Goal: Connect with others

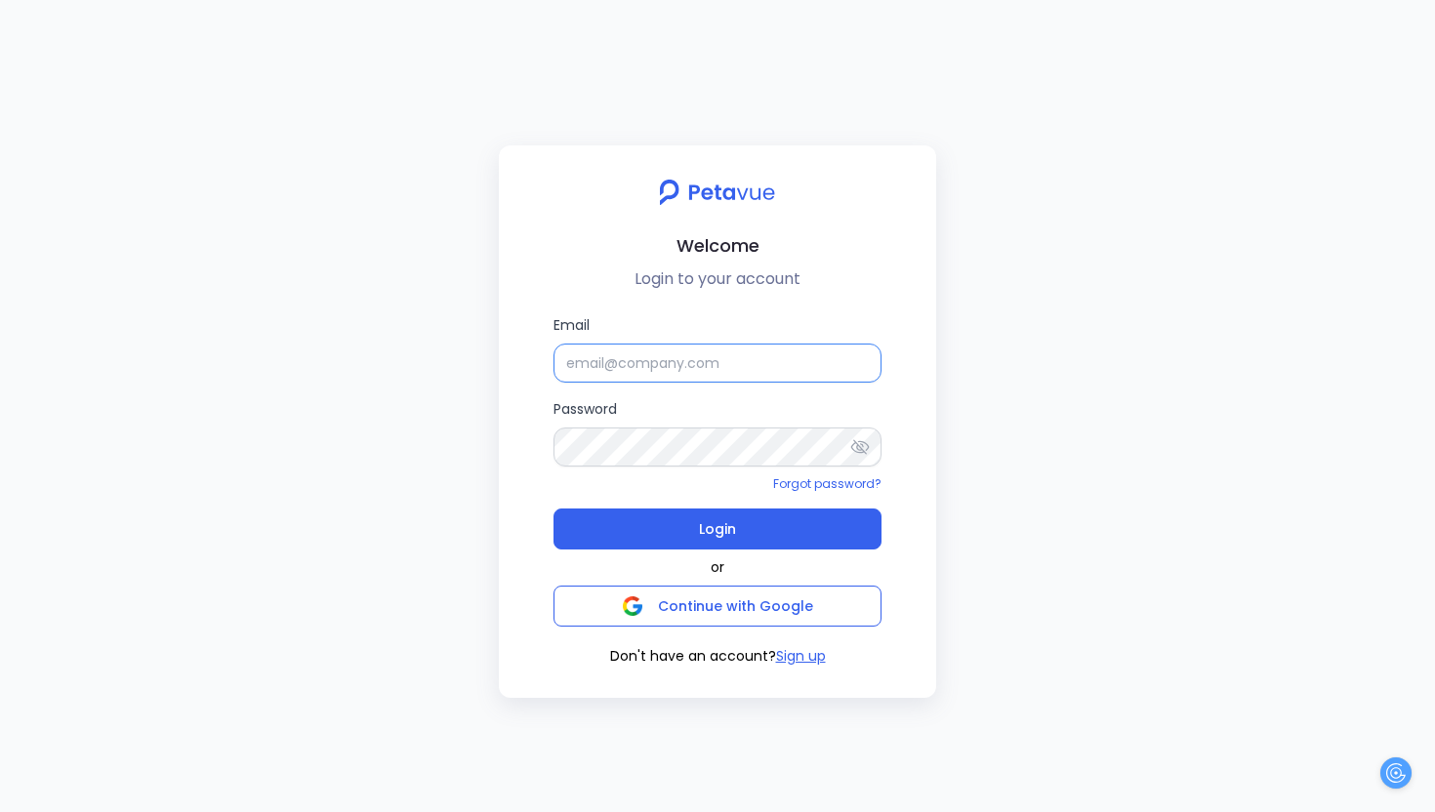
click at [697, 364] on input "Email" at bounding box center [717, 363] width 328 height 39
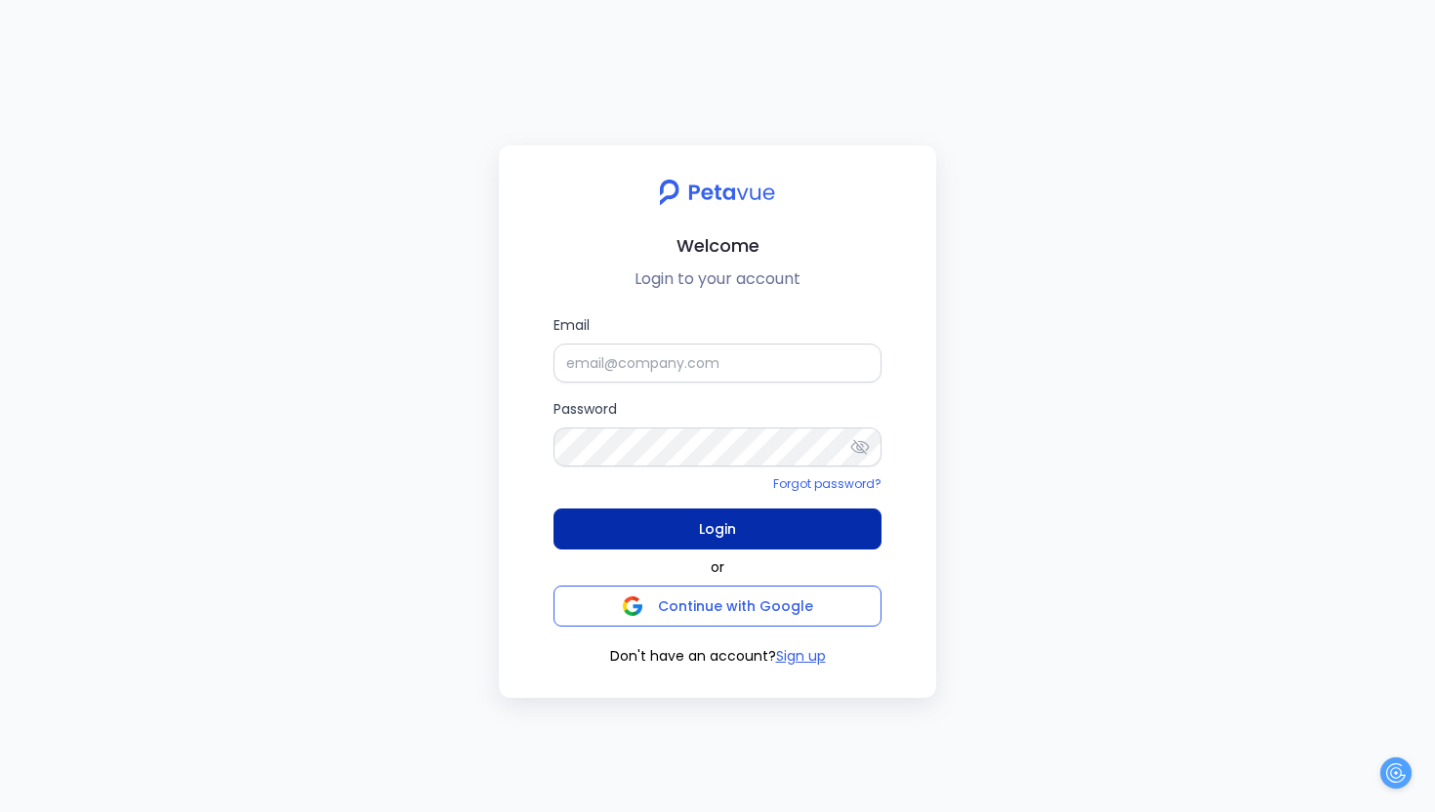
click at [614, 534] on button "Login" at bounding box center [717, 529] width 328 height 41
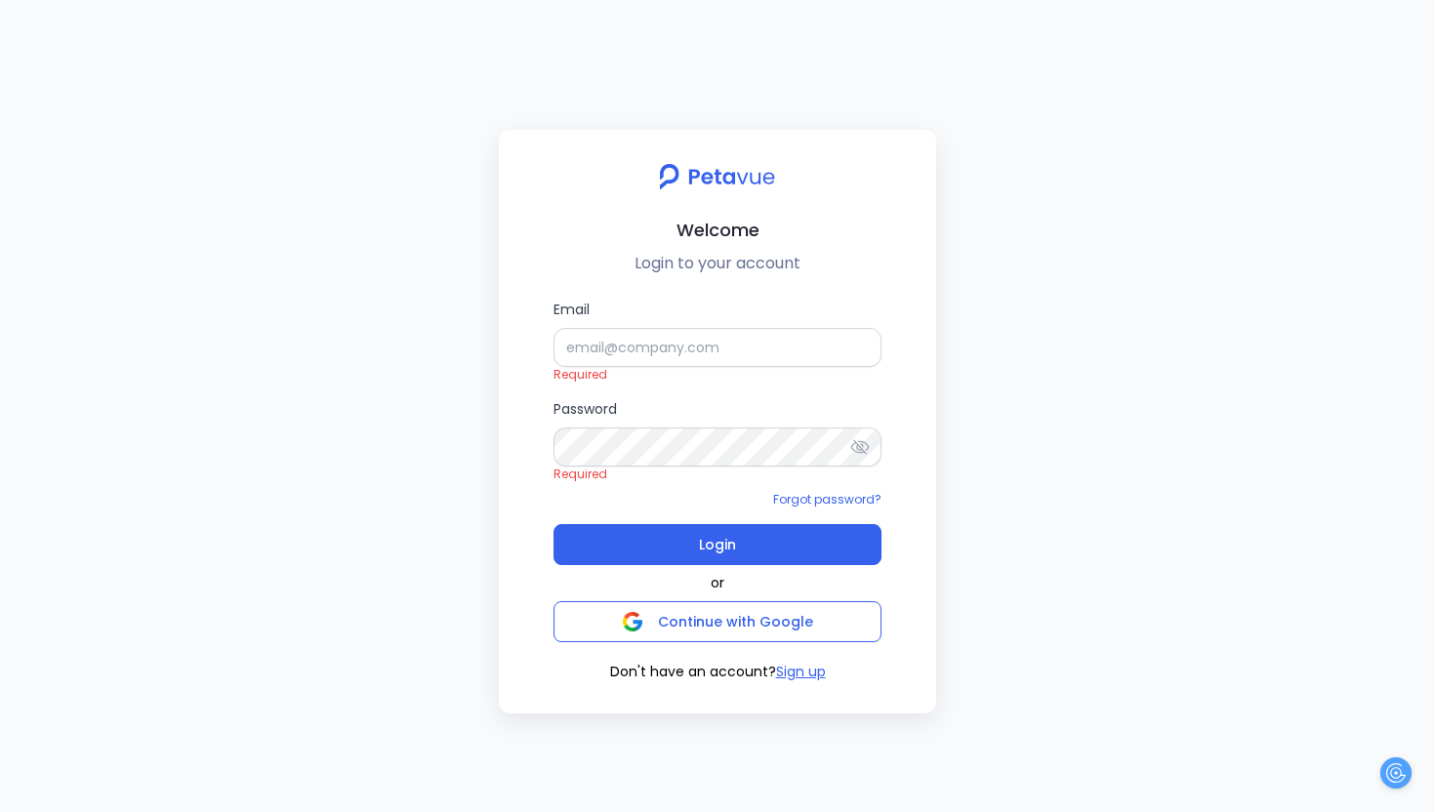
click at [644, 587] on div "or Continue with Google" at bounding box center [717, 603] width 328 height 77
click at [642, 609] on span "Continue with Google" at bounding box center [718, 621] width 190 height 27
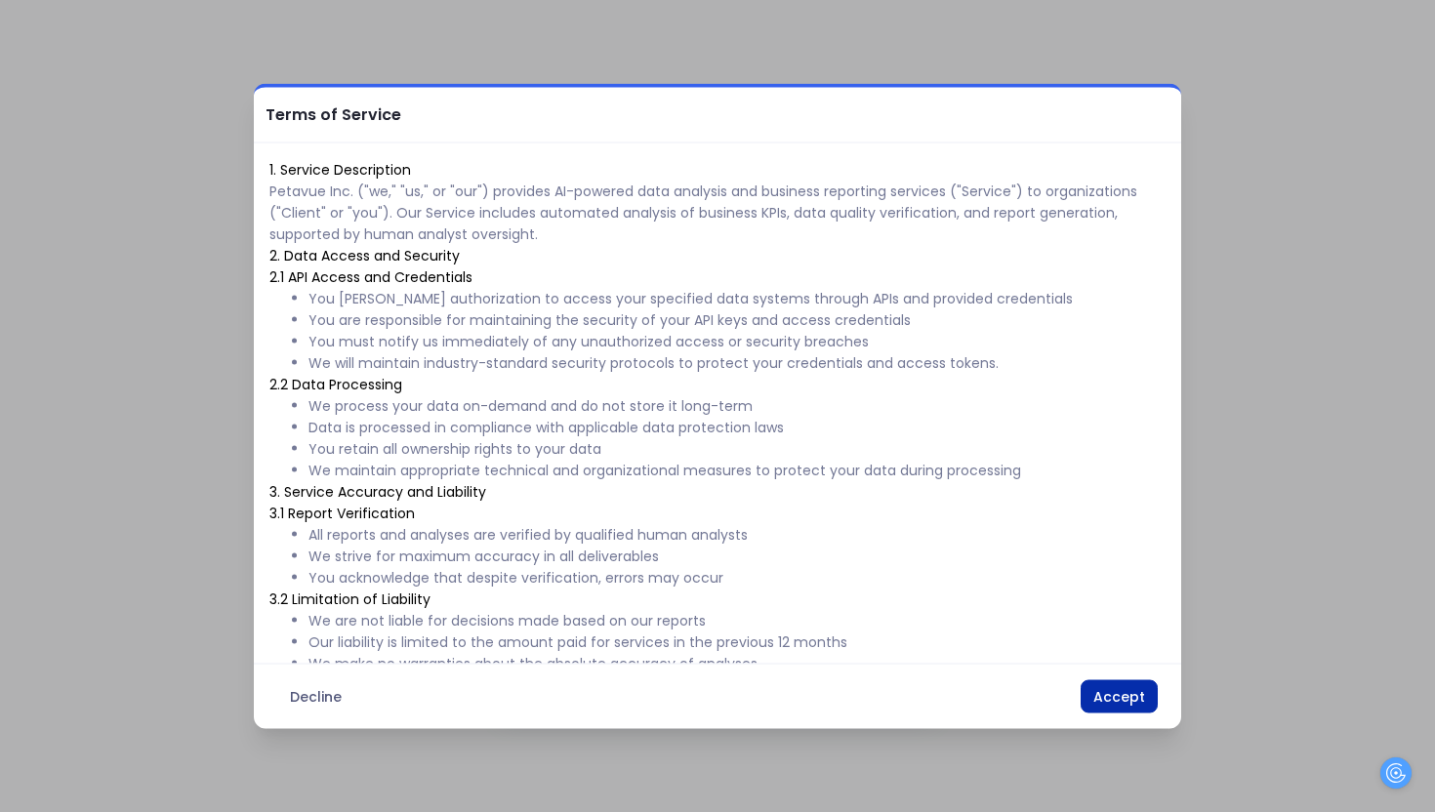
click at [1112, 689] on button "Accept" at bounding box center [1119, 696] width 77 height 33
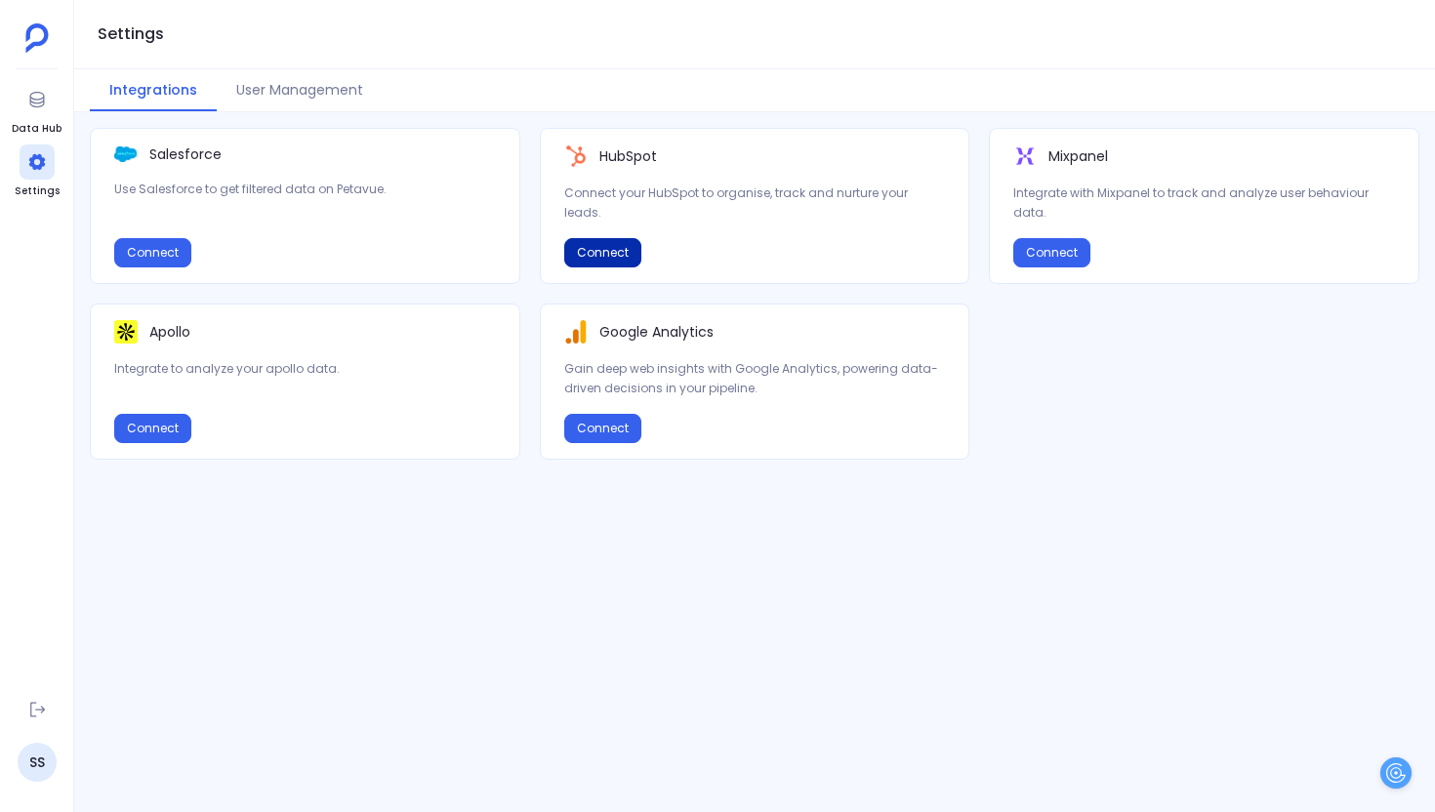
click at [620, 245] on button "Connect" at bounding box center [602, 252] width 77 height 29
